Goal: Obtain resource: Download file/media

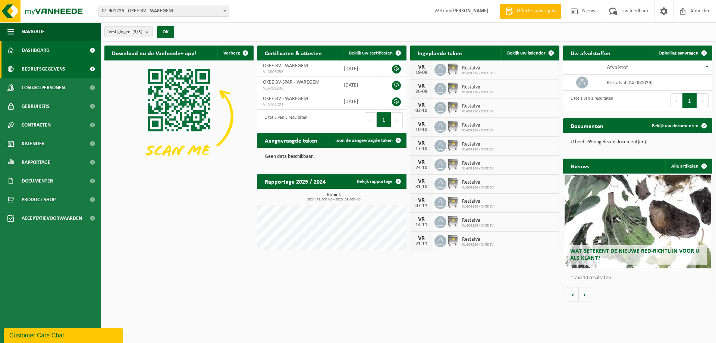
click at [41, 64] on span "Bedrijfsgegevens" at bounding box center [44, 69] width 44 height 19
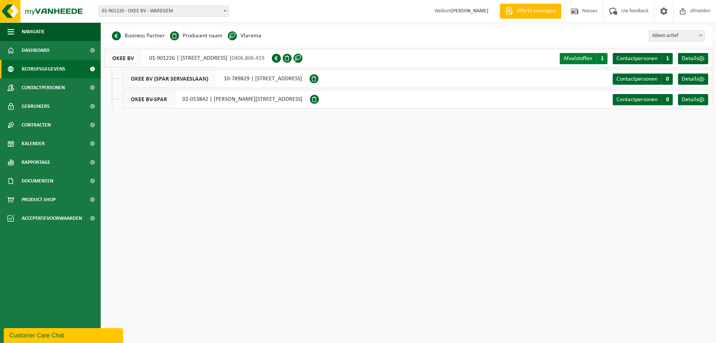
click at [575, 58] on span "Afvalstoffen" at bounding box center [578, 59] width 29 height 6
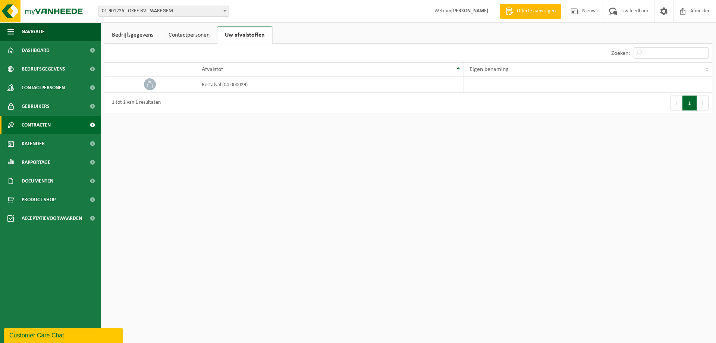
click at [45, 126] on span "Contracten" at bounding box center [36, 125] width 29 height 19
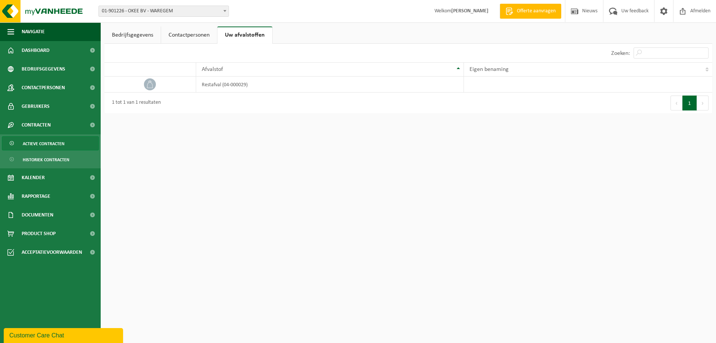
click at [54, 144] on span "Actieve contracten" at bounding box center [44, 144] width 42 height 14
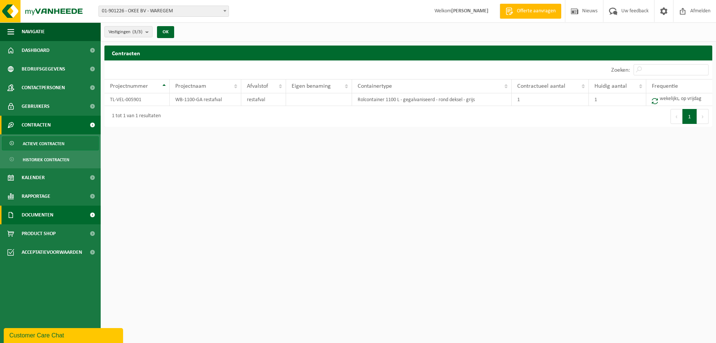
click at [49, 213] on span "Documenten" at bounding box center [38, 215] width 32 height 19
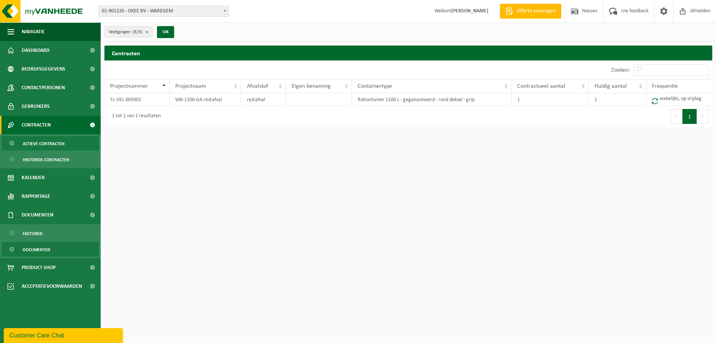
click at [34, 245] on span "Documenten" at bounding box center [37, 249] width 28 height 14
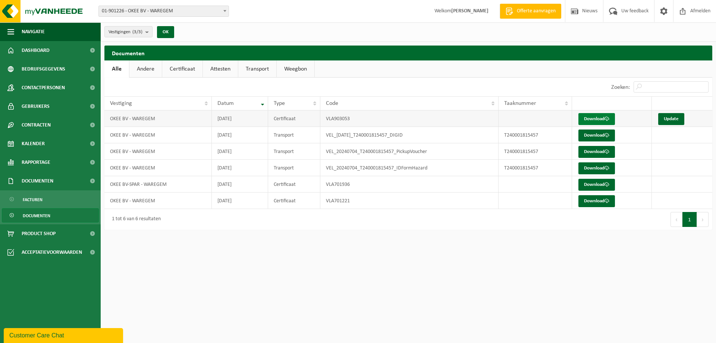
click at [591, 115] on link "Download" at bounding box center [596, 119] width 37 height 12
